Goal: Navigation & Orientation: Find specific page/section

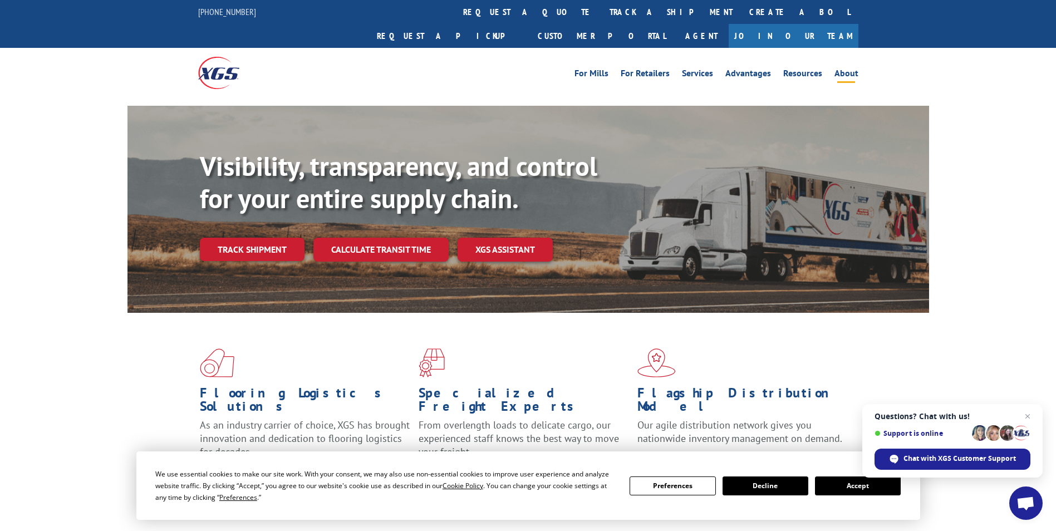
click at [853, 69] on link "About" at bounding box center [847, 75] width 24 height 12
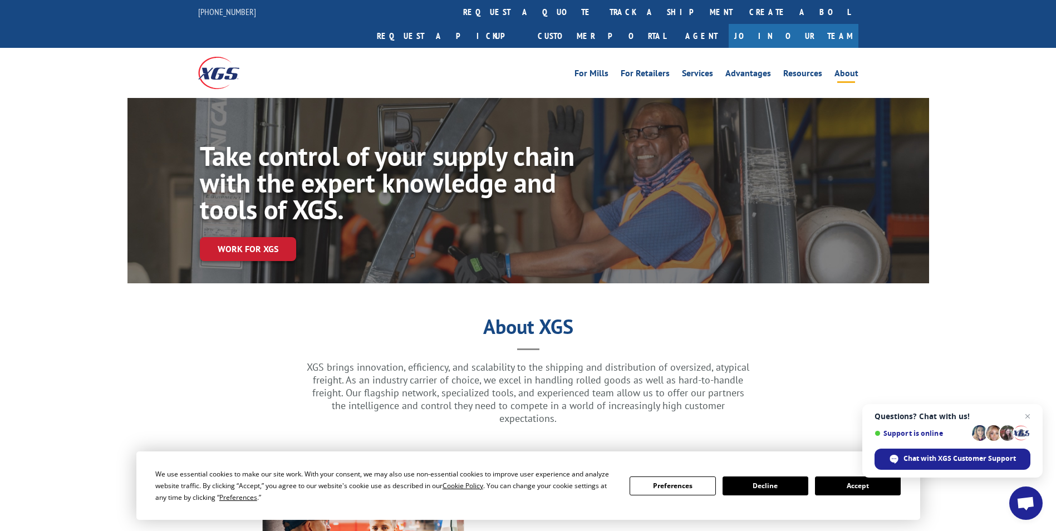
click at [838, 489] on button "Accept" at bounding box center [858, 486] width 86 height 19
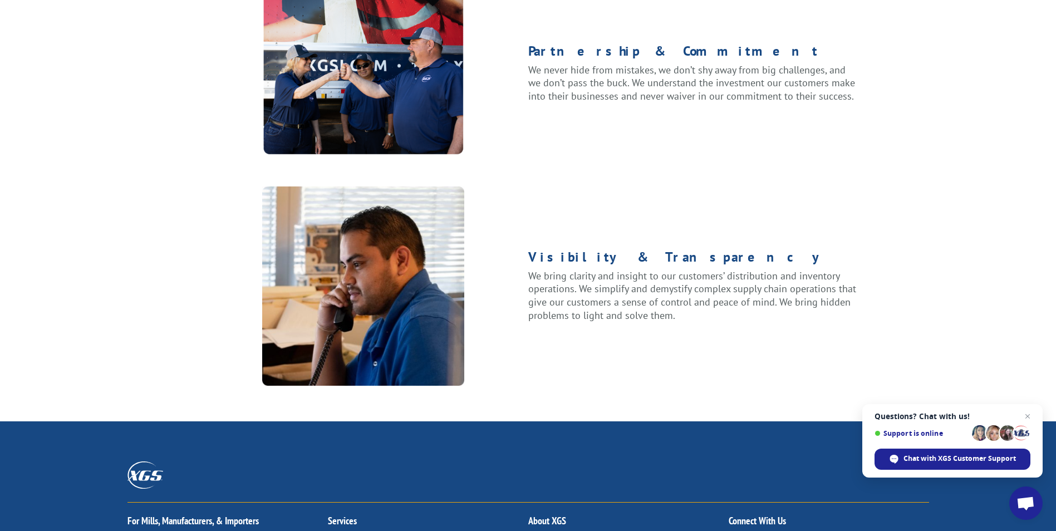
scroll to position [1225, 0]
